Goal: Task Accomplishment & Management: Use online tool/utility

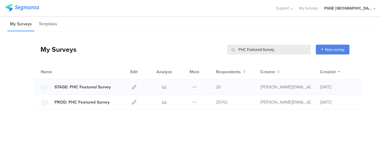
drag, startPoint x: 0, startPoint y: 0, endPoint x: 138, endPoint y: 79, distance: 159.1
click at [134, 85] on icon at bounding box center [134, 87] width 4 height 4
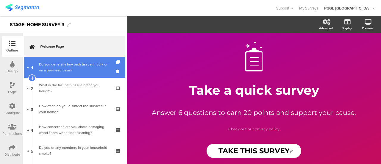
click at [80, 65] on div "Do you generally buy bath tissue in bulk or on a per-need basis?" at bounding box center [74, 67] width 71 height 12
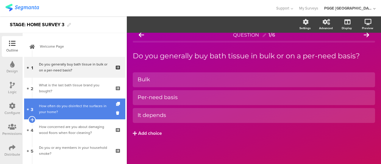
scroll to position [7, 0]
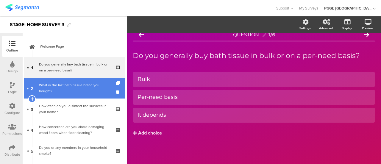
click at [81, 86] on div "What is the last bath tissue brand you bought?" at bounding box center [74, 88] width 71 height 12
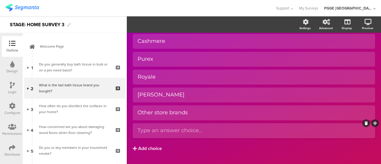
scroll to position [79, 0]
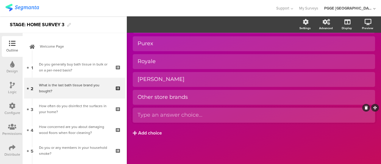
click at [364, 107] on icon at bounding box center [365, 108] width 3 height 4
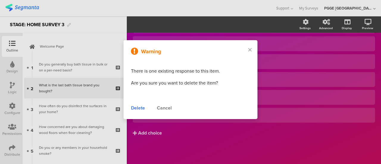
click at [171, 107] on div "Cancel" at bounding box center [164, 107] width 15 height 7
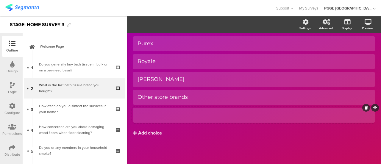
click at [323, 112] on div at bounding box center [253, 115] width 233 height 7
click at [364, 106] on icon at bounding box center [365, 108] width 3 height 4
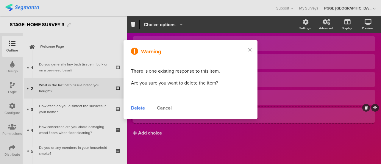
click at [136, 108] on div "Delete" at bounding box center [138, 107] width 14 height 7
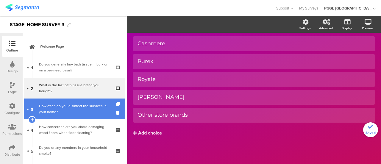
click at [60, 101] on link "3 How often do you disinfect the surfaces in your home?" at bounding box center [74, 108] width 101 height 21
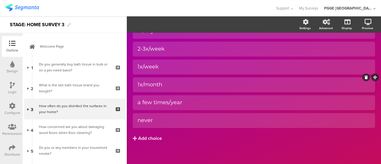
scroll to position [79, 0]
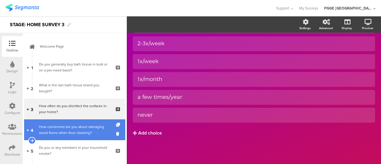
click at [47, 140] on link "4 How concerned are you about damaging wood floors when floor cleaning?" at bounding box center [74, 129] width 101 height 21
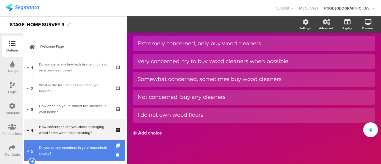
scroll to position [89, 0]
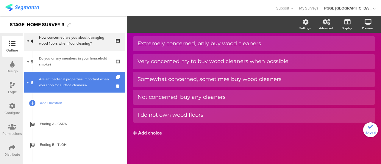
click at [75, 84] on div "Are antibacterial properties important when you shop for surface cleaners?" at bounding box center [74, 82] width 71 height 12
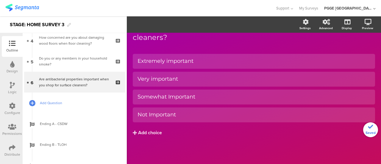
scroll to position [34, 0]
